Goal: Information Seeking & Learning: Learn about a topic

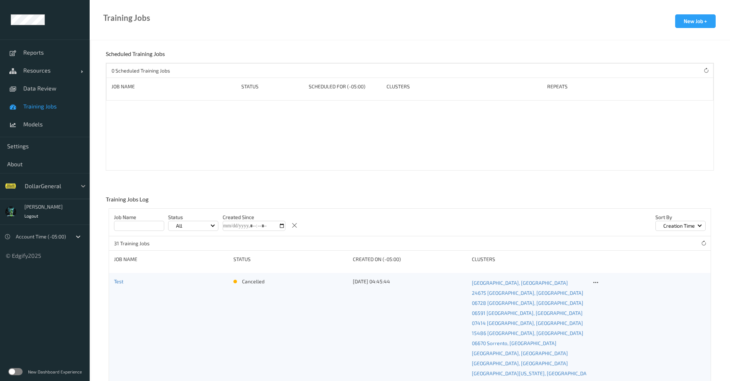
click at [77, 188] on div at bounding box center [83, 185] width 13 height 13
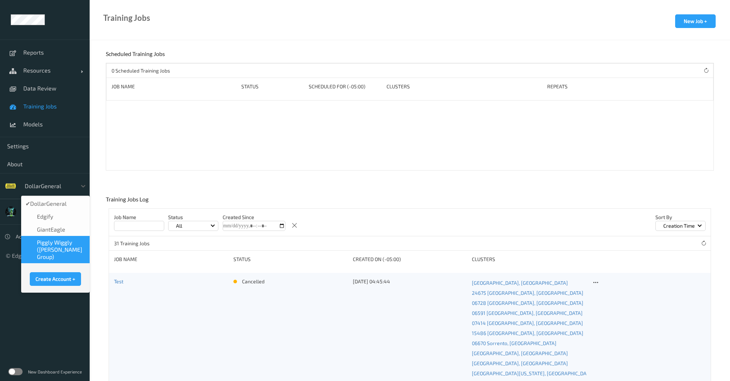
click at [54, 246] on span "Piggly Wiggly ([PERSON_NAME] Group)" at bounding box center [61, 250] width 48 height 22
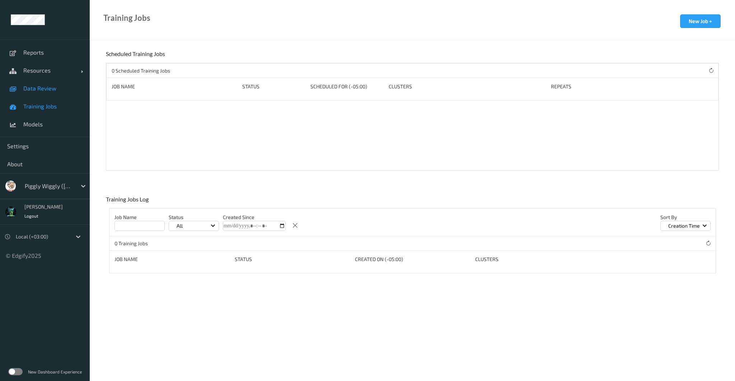
click at [49, 89] on span "Data Review" at bounding box center [52, 88] width 59 height 7
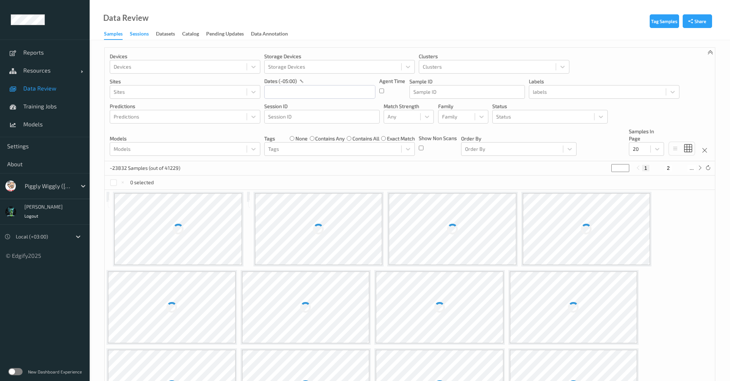
click at [133, 38] on div "Sessions" at bounding box center [139, 34] width 19 height 9
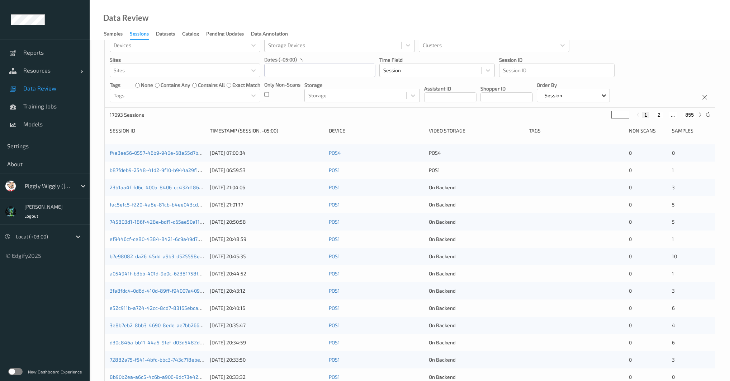
scroll to position [69, 0]
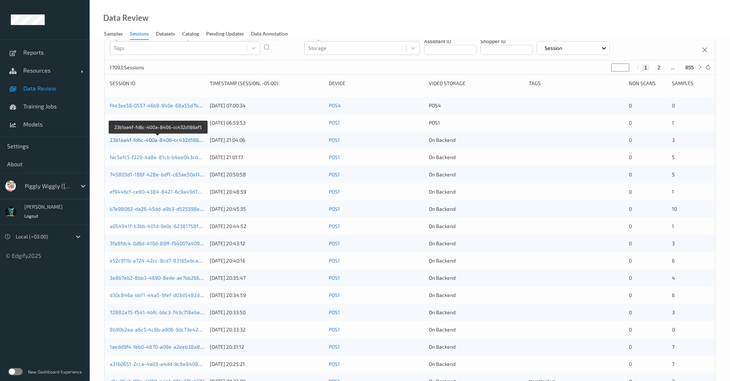
click at [190, 141] on link "23b1aa4f-fd6c-400a-8406-cc432d186af5" at bounding box center [158, 140] width 97 height 6
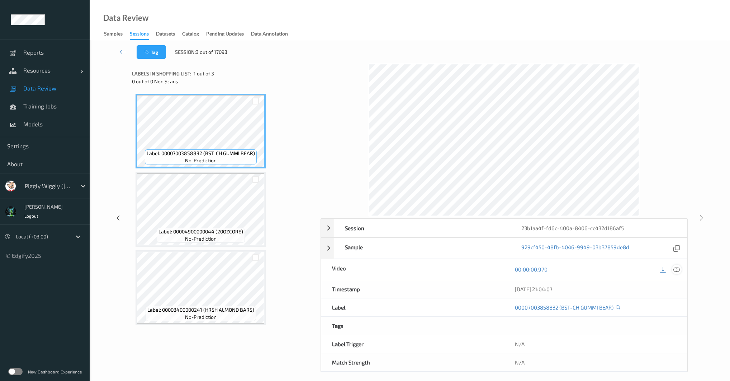
click at [674, 269] on icon at bounding box center [677, 269] width 6 height 6
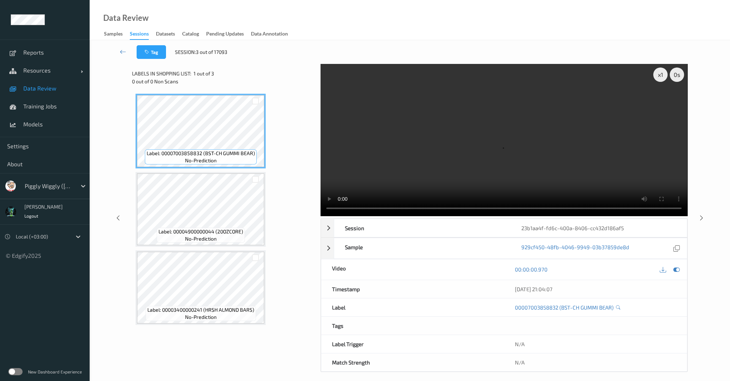
click at [305, 267] on div "Label: 00007003858832 (BST-CH GUMMI BEAR) no-prediction Label: 00004900000044 (…" at bounding box center [224, 209] width 177 height 231
click at [535, 142] on video at bounding box center [504, 140] width 367 height 152
click at [125, 52] on icon at bounding box center [123, 51] width 6 height 7
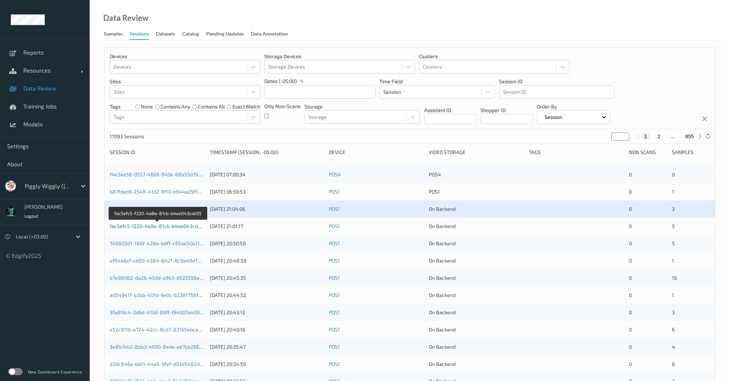
click at [178, 224] on link "fac5efc5-f220-4a8e-81cb-b4ee043cdd35" at bounding box center [158, 226] width 97 height 6
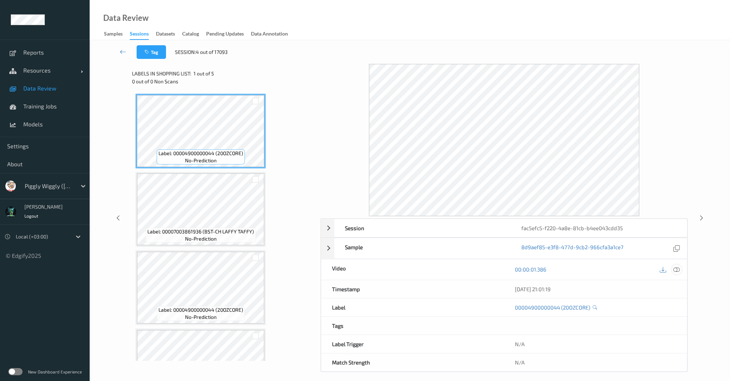
click at [678, 269] on icon at bounding box center [677, 269] width 6 height 6
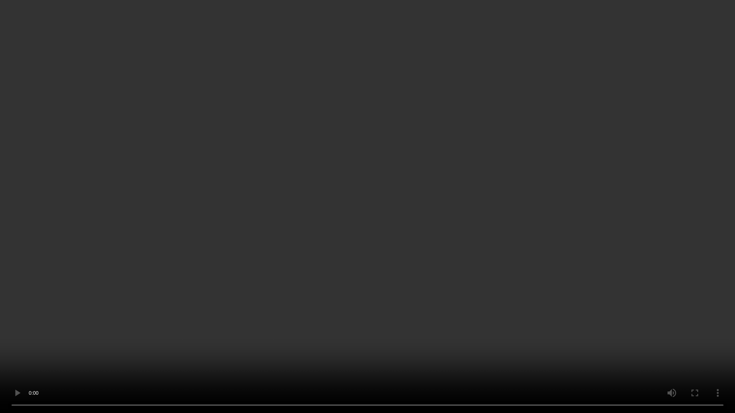
click at [321, 208] on video at bounding box center [367, 206] width 735 height 413
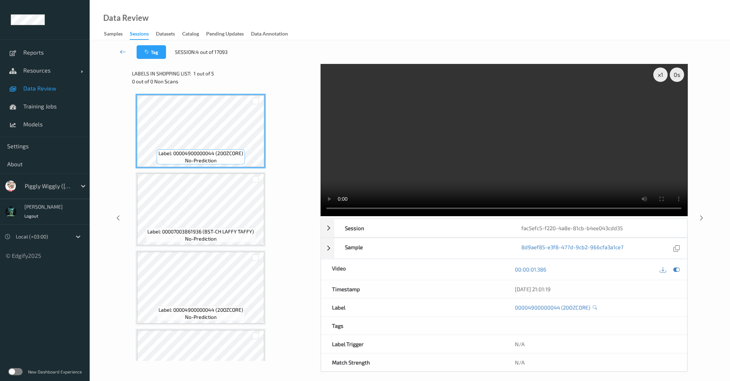
click at [461, 112] on video at bounding box center [504, 140] width 367 height 152
click at [482, 126] on video at bounding box center [504, 140] width 367 height 152
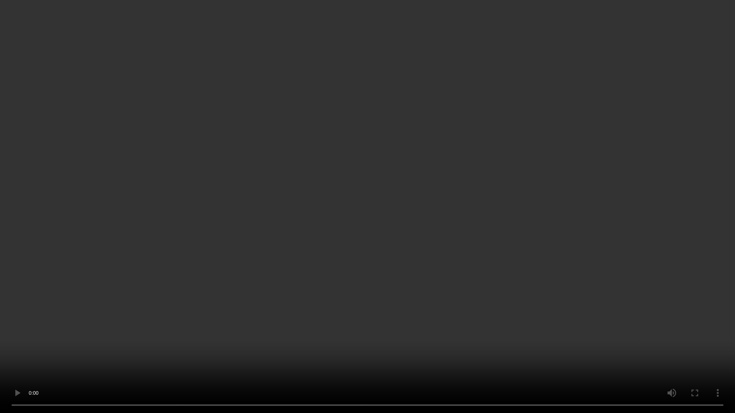
click at [174, 295] on video at bounding box center [367, 206] width 735 height 413
